Goal: Transaction & Acquisition: Purchase product/service

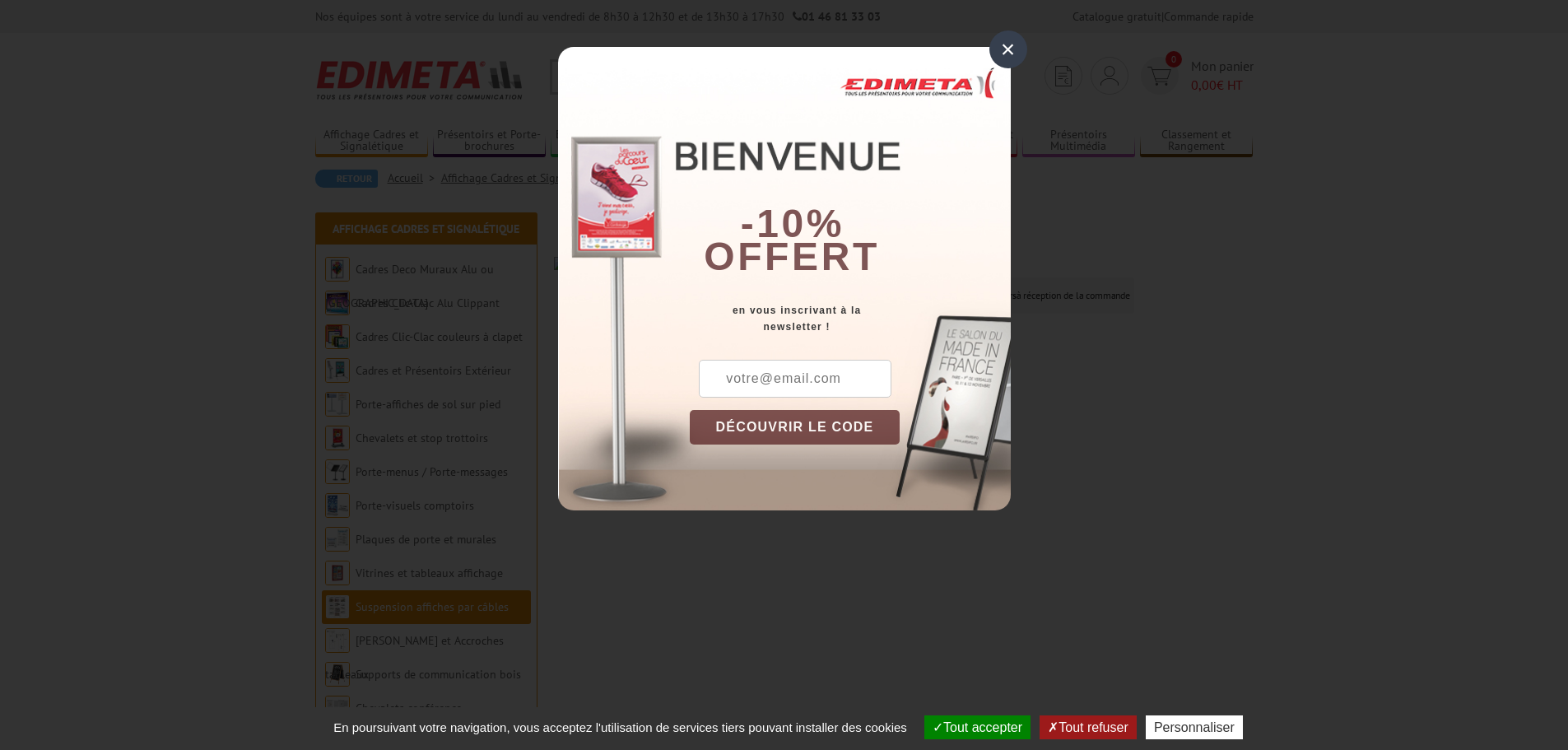
click at [1007, 46] on div "×" at bounding box center [1009, 50] width 38 height 38
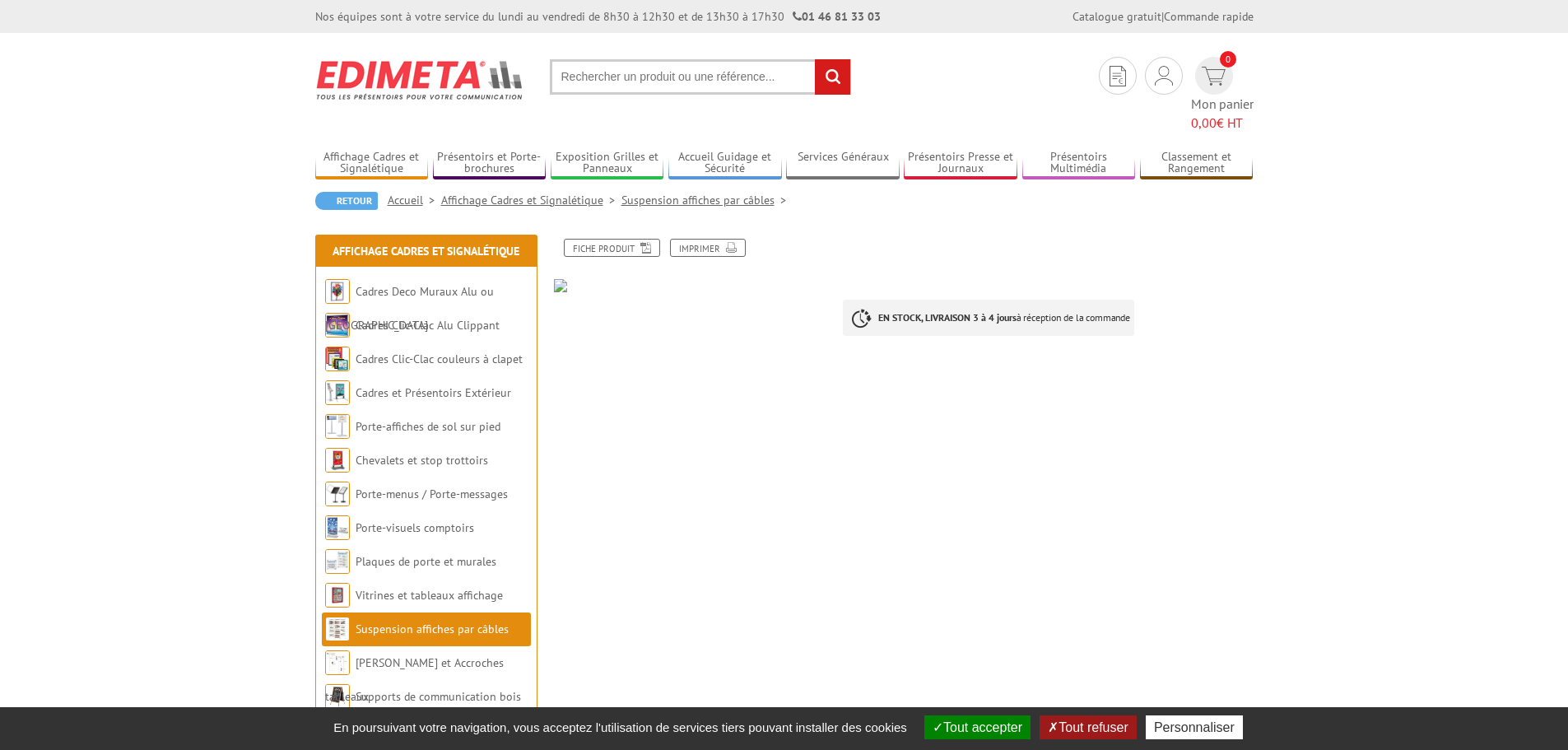
click at [554, 279] on img at bounding box center [692, 286] width 277 height 13
drag, startPoint x: 557, startPoint y: 261, endPoint x: 611, endPoint y: 259, distance: 54.0
click at [559, 279] on img at bounding box center [692, 286] width 277 height 13
